Goal: Navigation & Orientation: Find specific page/section

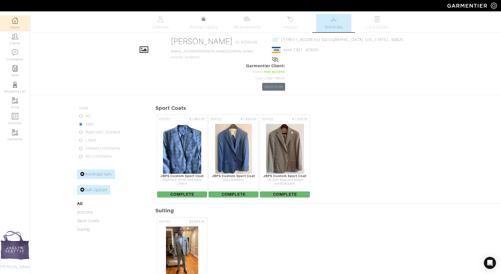
scroll to position [105, 0]
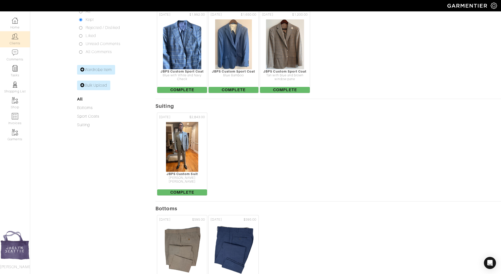
click at [20, 39] on link "Clients" at bounding box center [15, 39] width 30 height 16
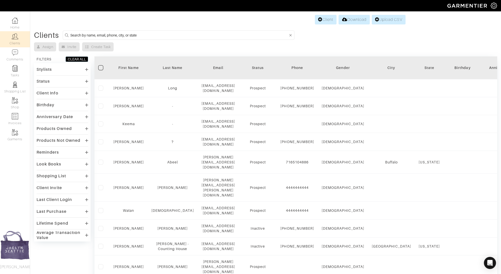
click at [87, 33] on input at bounding box center [179, 35] width 218 height 6
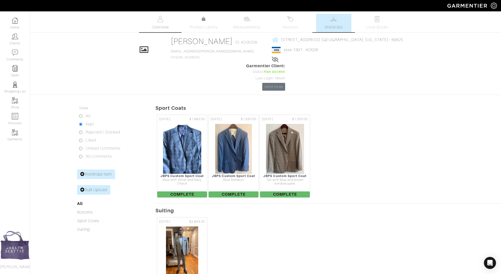
click at [159, 22] on link "Overview" at bounding box center [160, 23] width 35 height 18
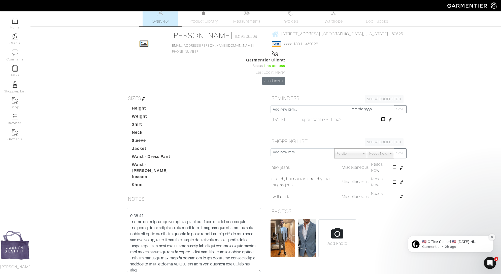
click at [491, 237] on icon "Dismiss notification" at bounding box center [492, 237] width 3 height 3
